Goal: Task Accomplishment & Management: Use online tool/utility

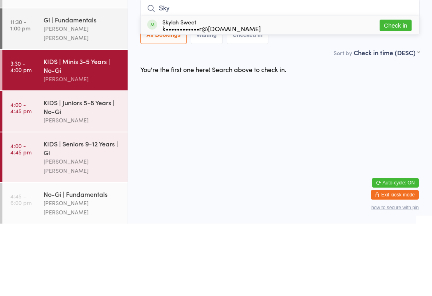
type input "Sky"
click at [399, 92] on button "Check in" at bounding box center [396, 98] width 32 height 12
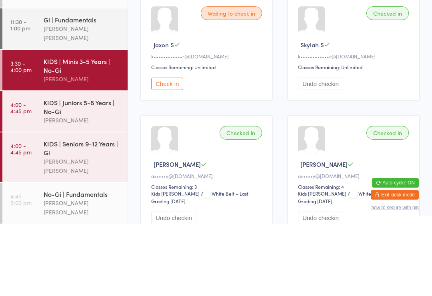
click at [243, 83] on div "Waiting to check in" at bounding box center [231, 86] width 61 height 14
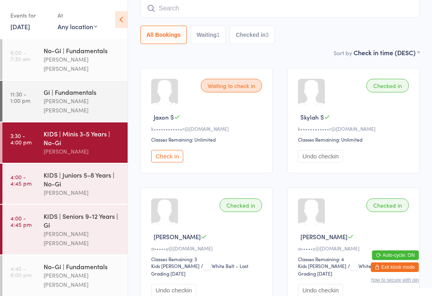
click at [172, 159] on button "Check in" at bounding box center [167, 156] width 32 height 12
click at [63, 129] on div "KIDS | Minis 3-5 Years | No-Gi" at bounding box center [82, 138] width 77 height 18
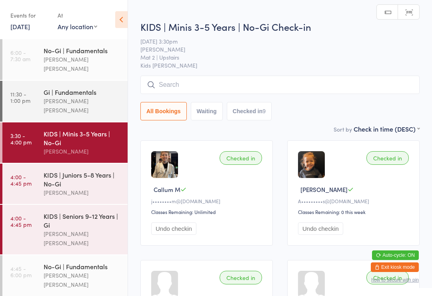
click at [175, 80] on input "search" at bounding box center [280, 85] width 279 height 18
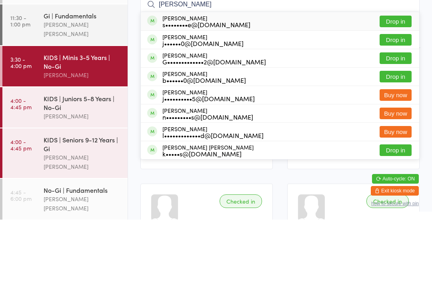
type input "[PERSON_NAME]"
click at [400, 129] on button "Drop in" at bounding box center [396, 135] width 32 height 12
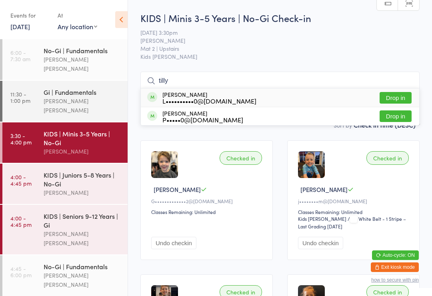
type input "tilly"
click at [404, 100] on button "Drop in" at bounding box center [396, 98] width 32 height 12
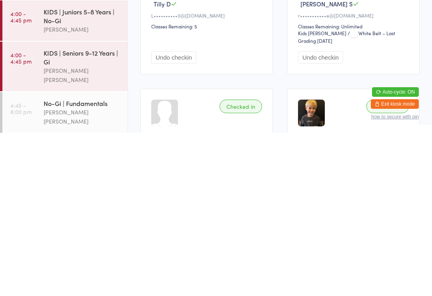
scroll to position [22, 0]
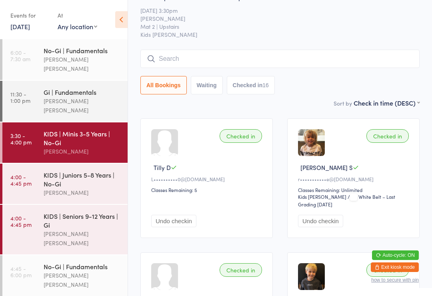
click at [79, 173] on div "KIDS | Juniors 5-8 Years | No-Gi" at bounding box center [82, 180] width 77 height 18
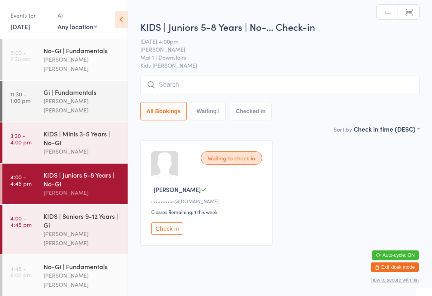
click at [203, 86] on input "search" at bounding box center [280, 85] width 279 height 18
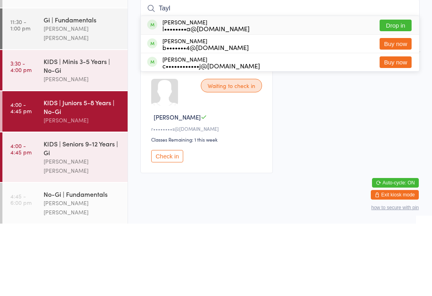
type input "Tayl"
click at [394, 92] on button "Drop in" at bounding box center [396, 98] width 32 height 12
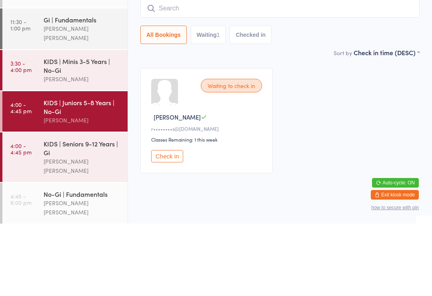
scroll to position [14, 0]
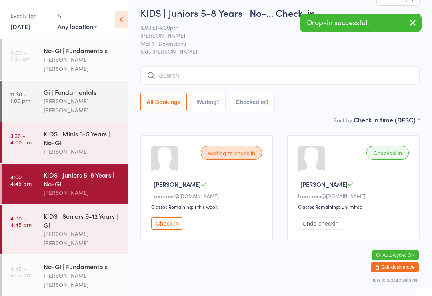
click at [207, 75] on input "search" at bounding box center [280, 75] width 279 height 18
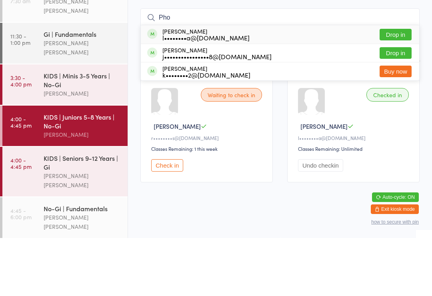
type input "Pho"
click at [398, 87] on button "Drop in" at bounding box center [396, 93] width 32 height 12
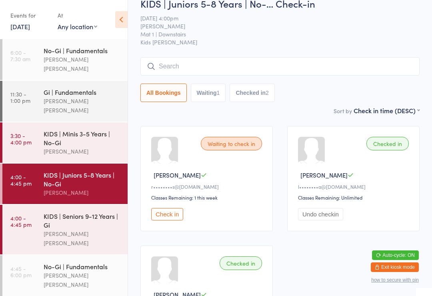
click at [72, 212] on div "KIDS | Seniors 9-12 Years | Gi" at bounding box center [82, 221] width 77 height 18
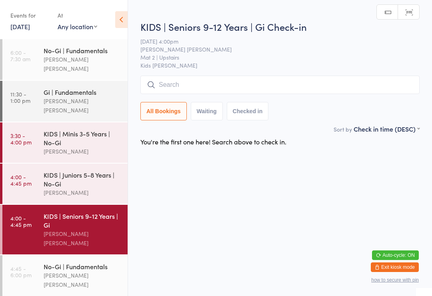
click at [180, 80] on input "search" at bounding box center [280, 85] width 279 height 18
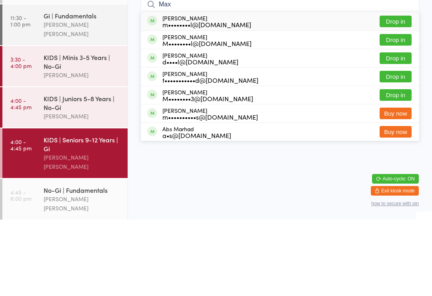
type input "Max"
click at [394, 92] on button "Drop in" at bounding box center [396, 98] width 32 height 12
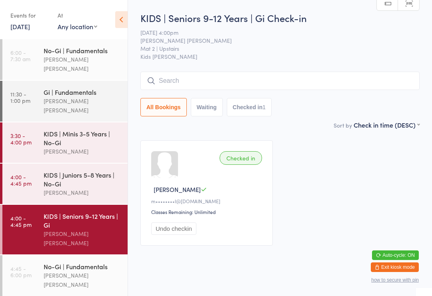
click at [260, 88] on input "search" at bounding box center [280, 81] width 279 height 18
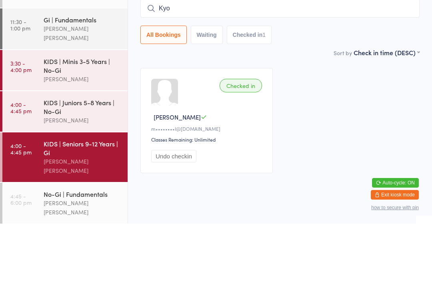
type input "Kyon"
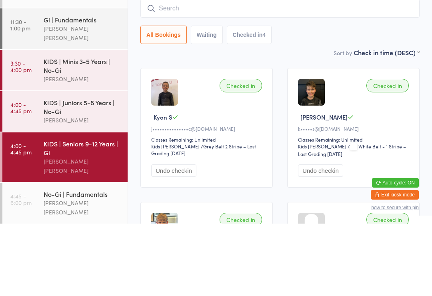
click at [311, 121] on div "Sort by Check in time (DESC) First name (ASC) First name (DESC) Last name (ASC)…" at bounding box center [280, 125] width 279 height 9
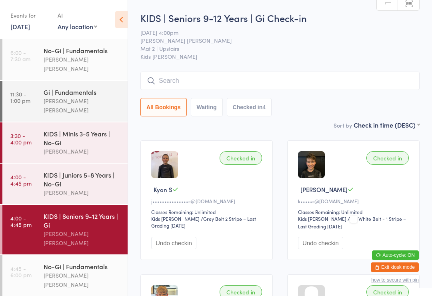
click at [214, 74] on input "search" at bounding box center [280, 81] width 279 height 18
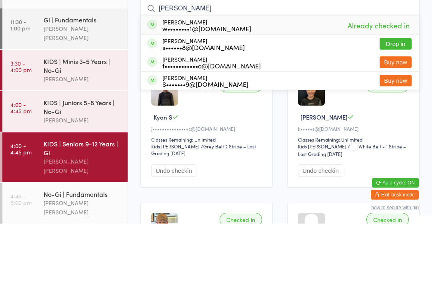
type input "[PERSON_NAME]"
click at [395, 111] on button "Drop in" at bounding box center [396, 117] width 32 height 12
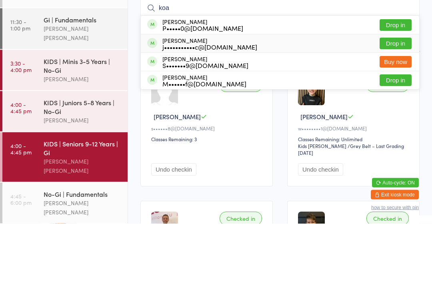
type input "koa"
click at [304, 107] on div "Koa [PERSON_NAME] j•••••••••••c@[DOMAIN_NAME] Drop in" at bounding box center [280, 116] width 279 height 18
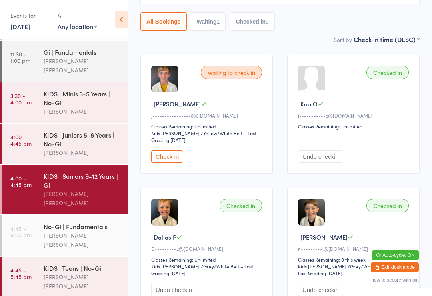
scroll to position [40, 0]
click at [95, 172] on div "KIDS | Seniors 9-12 Years | Gi" at bounding box center [82, 181] width 77 height 18
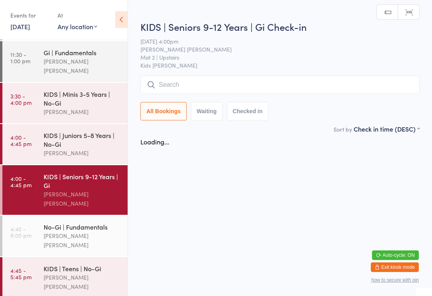
scroll to position [0, 0]
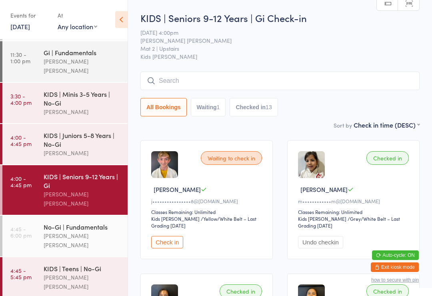
click at [64, 223] on div "No-Gi | Fundamentals" at bounding box center [82, 227] width 77 height 9
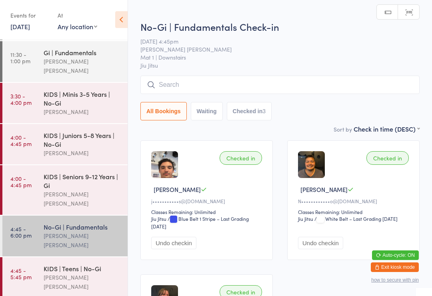
click at [183, 80] on input "search" at bounding box center [280, 85] width 279 height 18
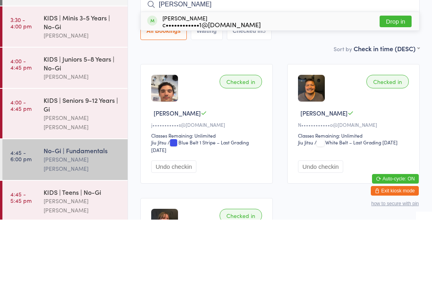
type input "[PERSON_NAME]"
click at [394, 92] on button "Drop in" at bounding box center [396, 98] width 32 height 12
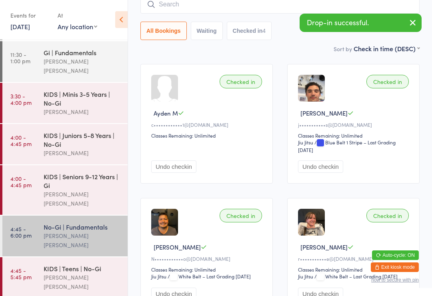
click at [410, 31] on button "button" at bounding box center [413, 23] width 18 height 18
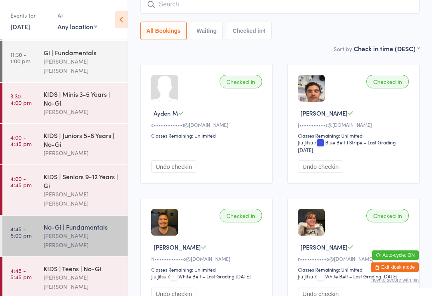
click at [70, 257] on div "KIDS | Teens | No-Gi [PERSON_NAME] [PERSON_NAME]" at bounding box center [86, 277] width 84 height 41
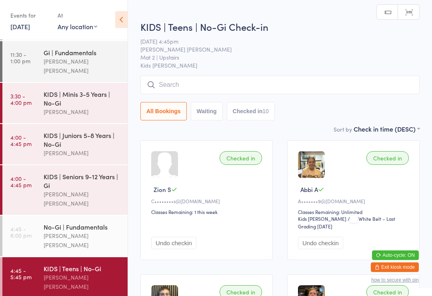
click at [314, 91] on input "search" at bounding box center [280, 85] width 279 height 18
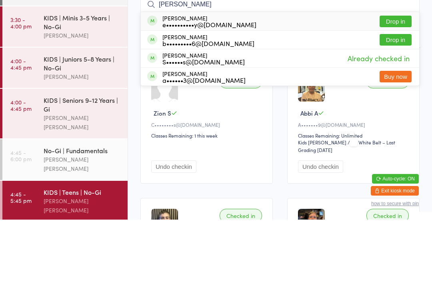
type input "[PERSON_NAME]"
click at [392, 92] on button "Drop in" at bounding box center [396, 98] width 32 height 12
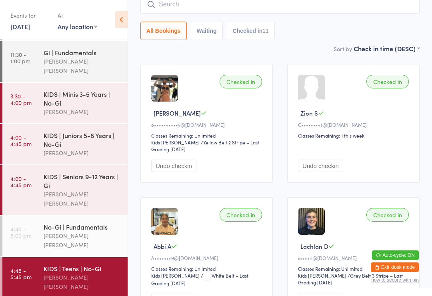
click at [165, 12] on input "search" at bounding box center [280, 4] width 279 height 18
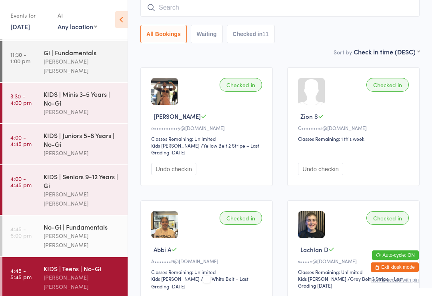
scroll to position [72, 0]
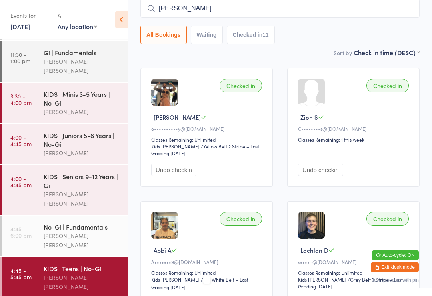
type input "Teddy"
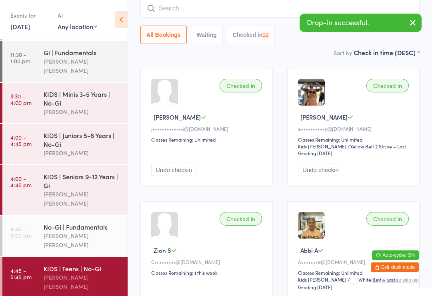
type input "u"
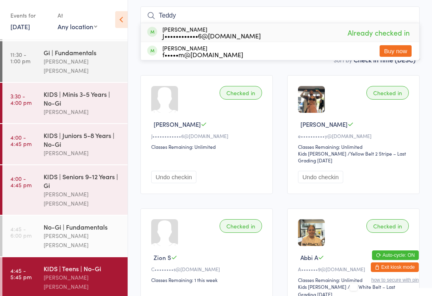
scroll to position [27, 0]
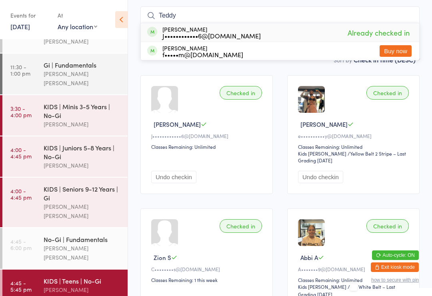
type input "Teddy"
click at [240, 39] on div "[PERSON_NAME] J••••••••••••6@[DOMAIN_NAME] Already checked in" at bounding box center [280, 32] width 279 height 18
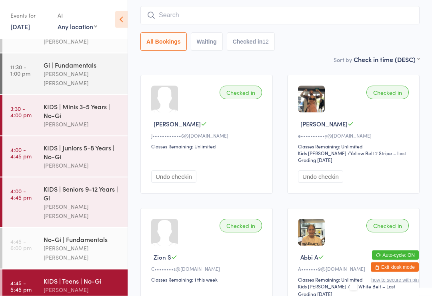
click at [232, 38] on button "Checked in 12" at bounding box center [251, 42] width 48 height 18
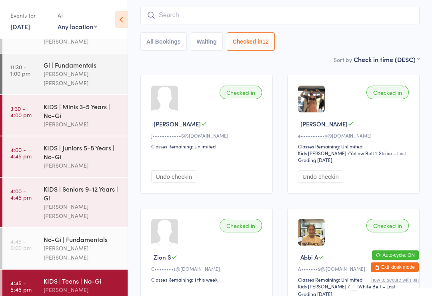
click at [221, 21] on input "search" at bounding box center [280, 15] width 279 height 18
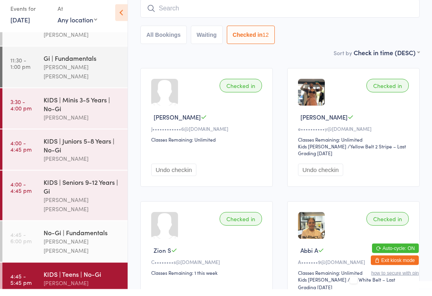
click at [171, 43] on button "All Bookings" at bounding box center [164, 42] width 46 height 18
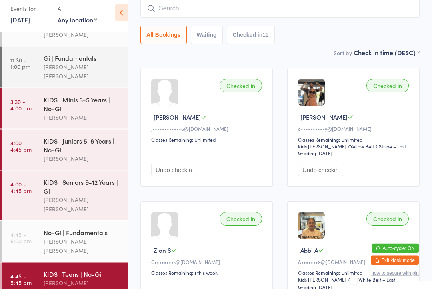
scroll to position [72, 0]
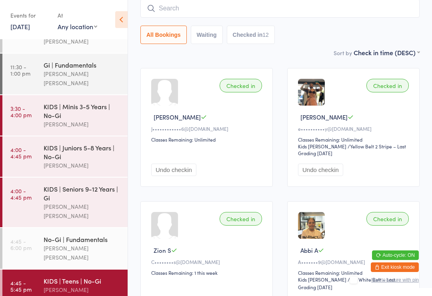
click at [214, 6] on input "search" at bounding box center [280, 8] width 279 height 18
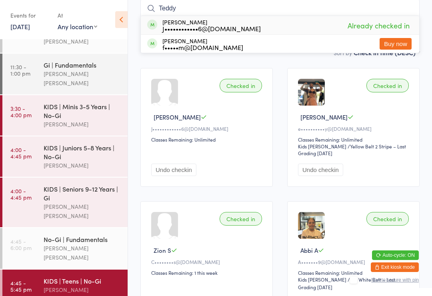
type input "Teddy"
click at [168, 20] on div "[PERSON_NAME] J••••••••••••6@[DOMAIN_NAME]" at bounding box center [212, 25] width 98 height 13
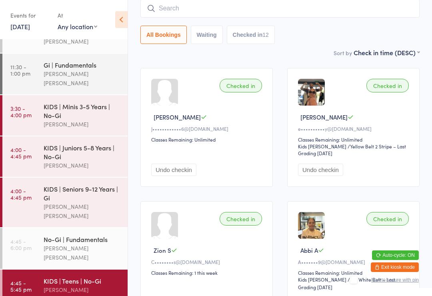
click at [166, 30] on button "All Bookings" at bounding box center [164, 35] width 46 height 18
click at [178, 12] on input "search" at bounding box center [280, 8] width 279 height 18
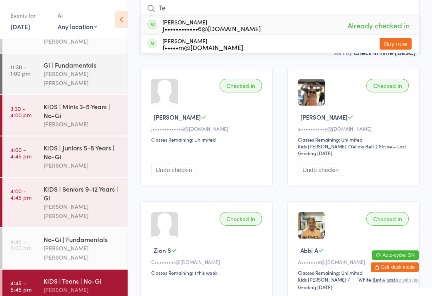
type input "T"
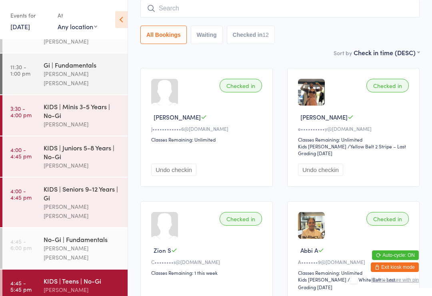
click at [162, 97] on div at bounding box center [164, 92] width 27 height 27
click at [168, 98] on div at bounding box center [164, 92] width 27 height 27
click at [240, 92] on div "Checked in" at bounding box center [241, 86] width 42 height 14
click at [235, 90] on div "Checked in" at bounding box center [241, 86] width 42 height 14
click at [232, 95] on div "Checked in Teddy [PERSON_NAME]••••••••••••6@[DOMAIN_NAME] Classes Remaining: Un…" at bounding box center [207, 127] width 133 height 119
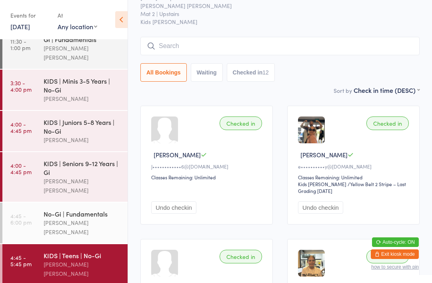
scroll to position [0, 0]
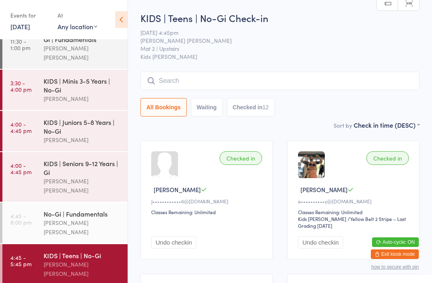
click at [195, 83] on input "search" at bounding box center [280, 81] width 279 height 18
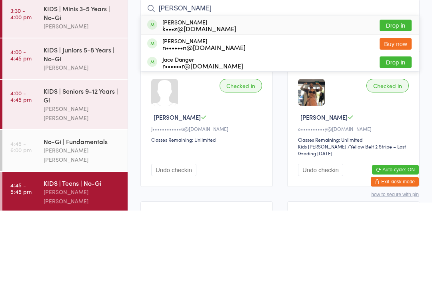
type input "[PERSON_NAME]"
click at [404, 92] on button "Drop in" at bounding box center [396, 98] width 32 height 12
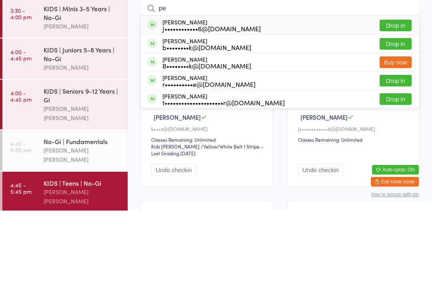
type input "p"
type input "P"
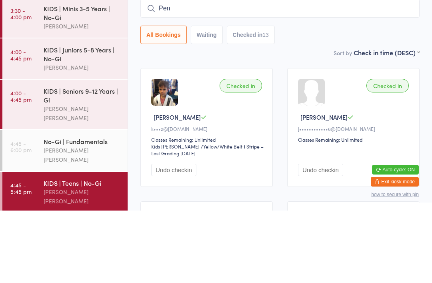
click at [365, 141] on div "Checked in Teddy [PERSON_NAME]••••••••••••6@[DOMAIN_NAME] Classes Remaining: Un…" at bounding box center [353, 200] width 133 height 119
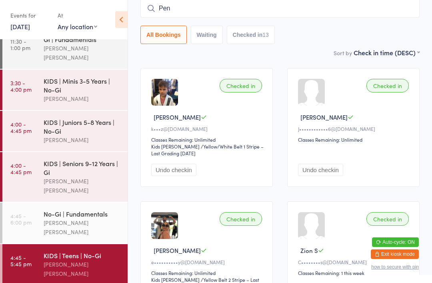
click at [188, 18] on input "Pen" at bounding box center [280, 8] width 279 height 18
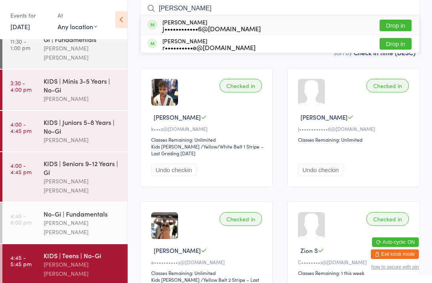
type input "[PERSON_NAME]"
click at [193, 30] on div "J••••••••••••6@[DOMAIN_NAME]" at bounding box center [212, 28] width 98 height 6
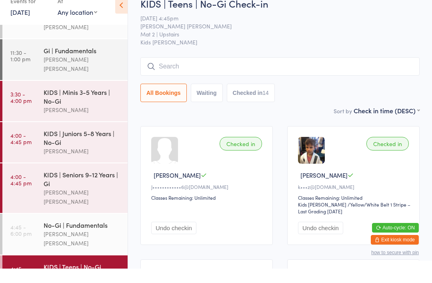
scroll to position [15, 0]
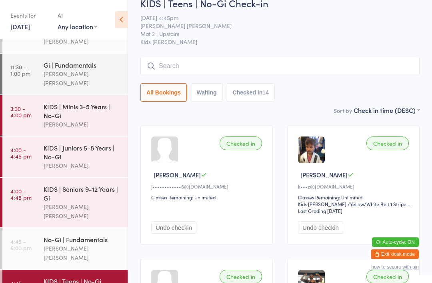
click at [214, 198] on div "Classes Remaining: Unlimited" at bounding box center [207, 197] width 113 height 7
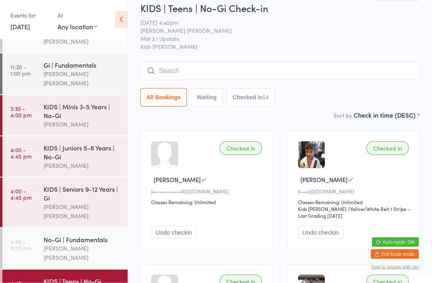
scroll to position [0, 0]
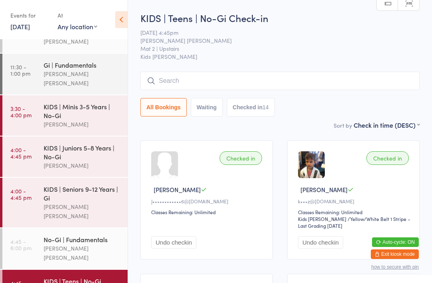
click at [272, 74] on input "search" at bounding box center [280, 81] width 279 height 18
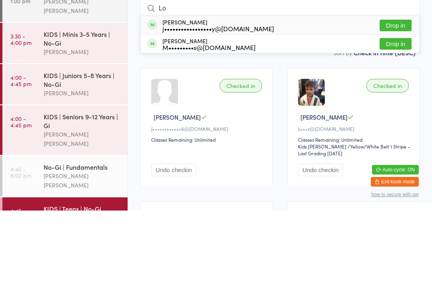
type input "L"
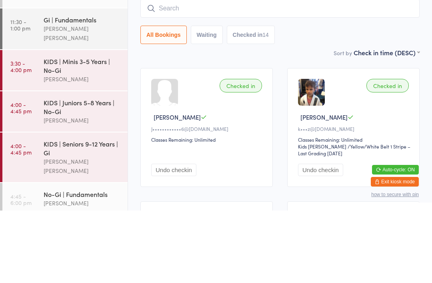
scroll to position [72, 0]
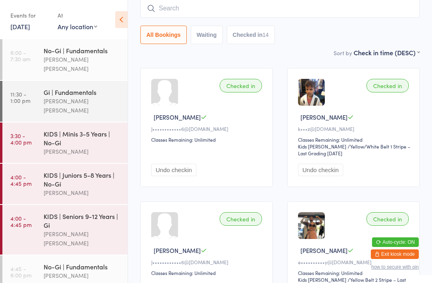
click at [78, 271] on div "[PERSON_NAME] [PERSON_NAME]" at bounding box center [82, 280] width 77 height 18
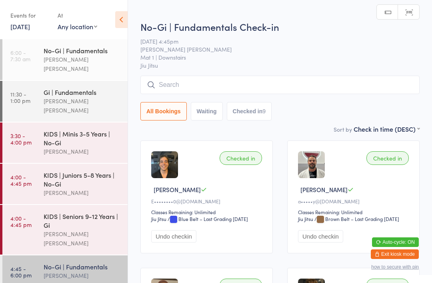
click at [210, 87] on input "search" at bounding box center [280, 85] width 279 height 18
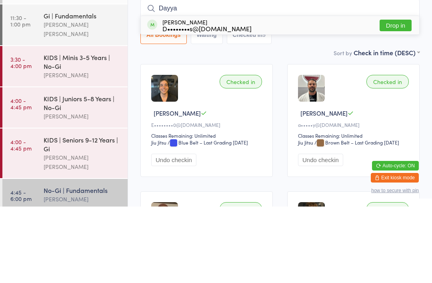
type input "Dayya"
click at [403, 96] on button "Drop in" at bounding box center [396, 102] width 32 height 12
